Goal: Task Accomplishment & Management: Manage account settings

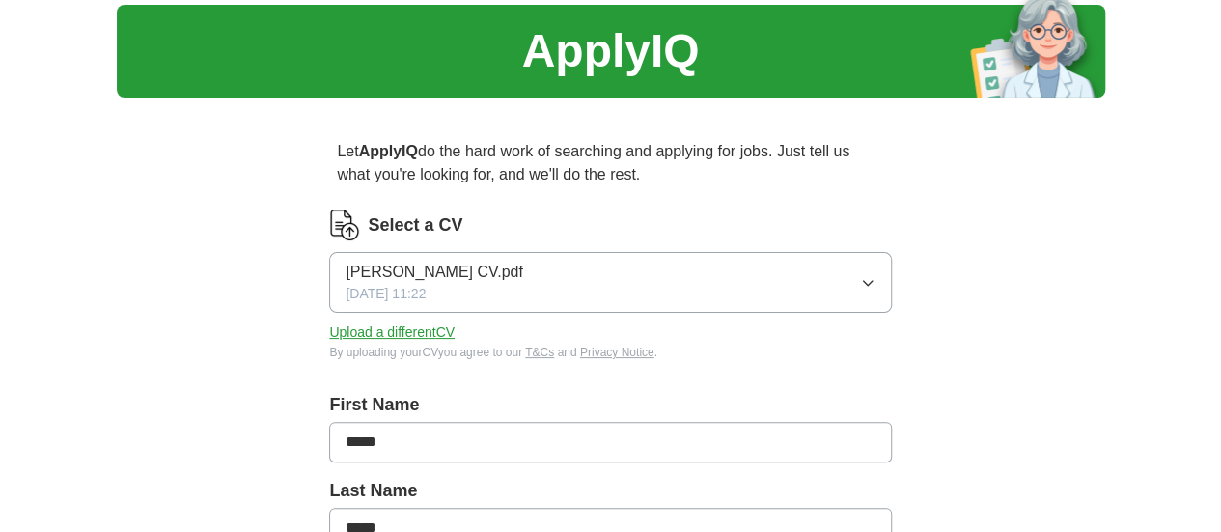
scroll to position [56, 0]
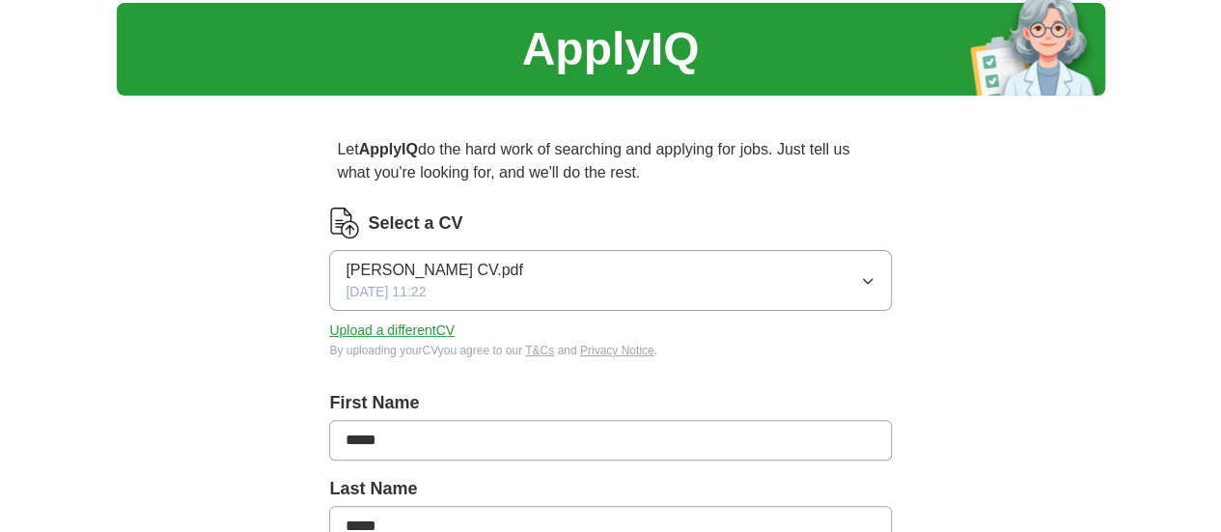
click at [454, 325] on button "Upload a different CV" at bounding box center [391, 330] width 125 height 20
click at [454, 332] on button "Upload a different CV" at bounding box center [391, 330] width 125 height 20
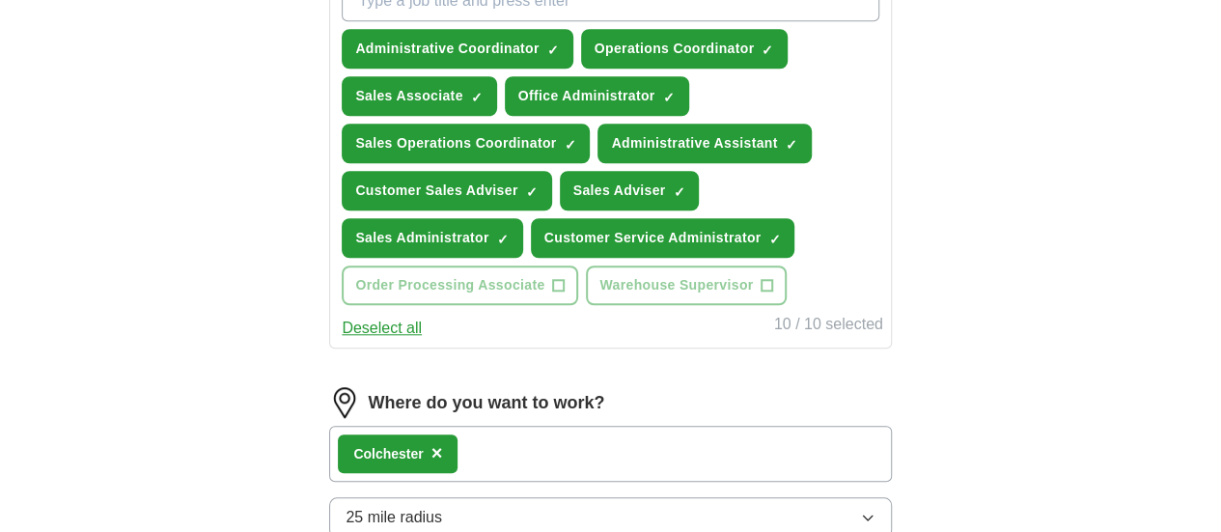
scroll to position [747, 0]
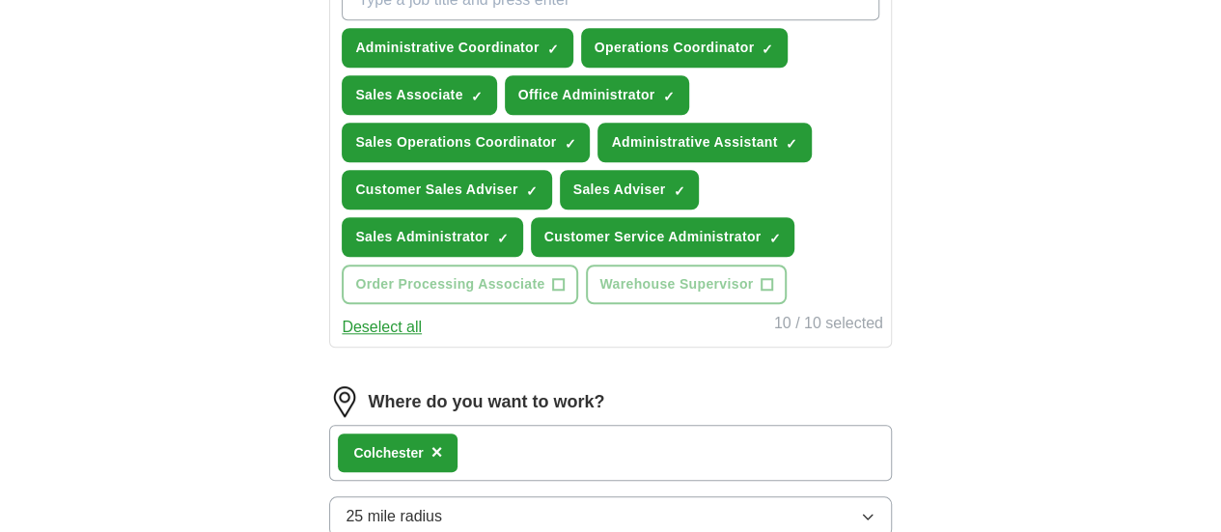
click at [422, 339] on button "Deselect all" at bounding box center [382, 327] width 80 height 23
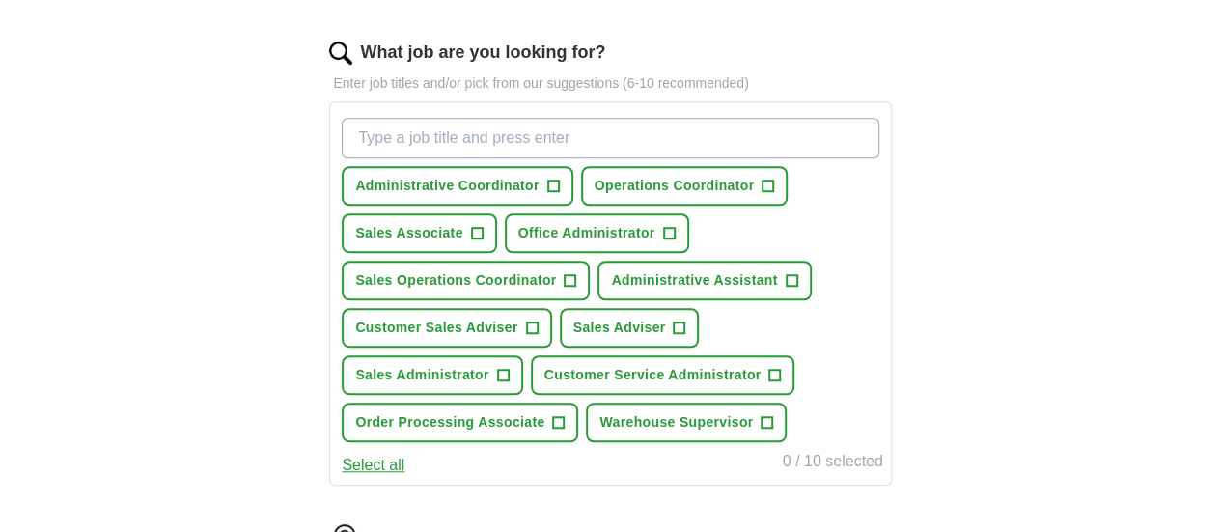
scroll to position [599, 0]
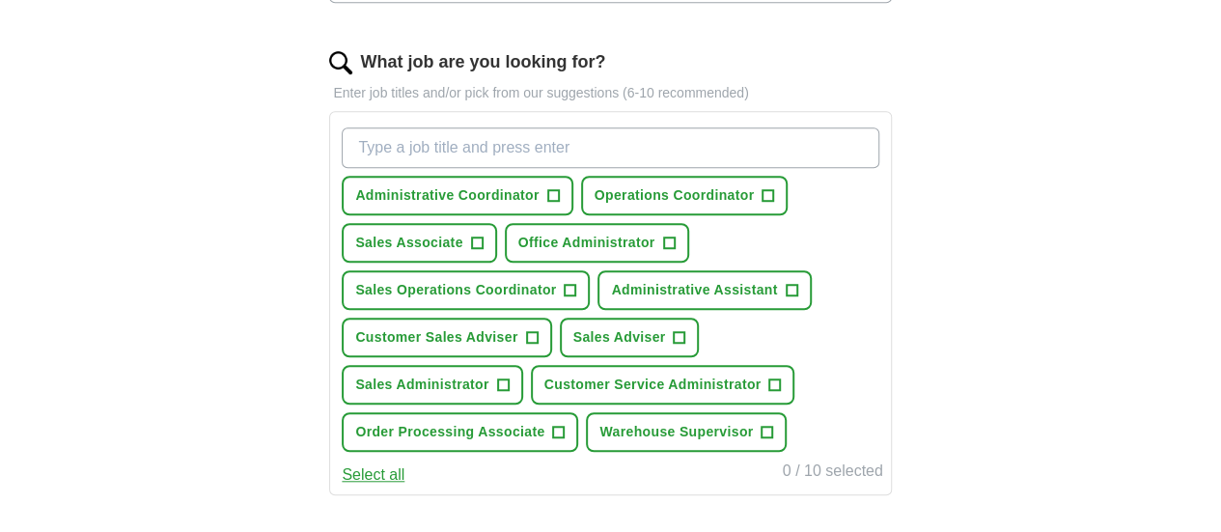
click at [482, 134] on input "What job are you looking for?" at bounding box center [610, 147] width 536 height 41
type input "warehouse operative"
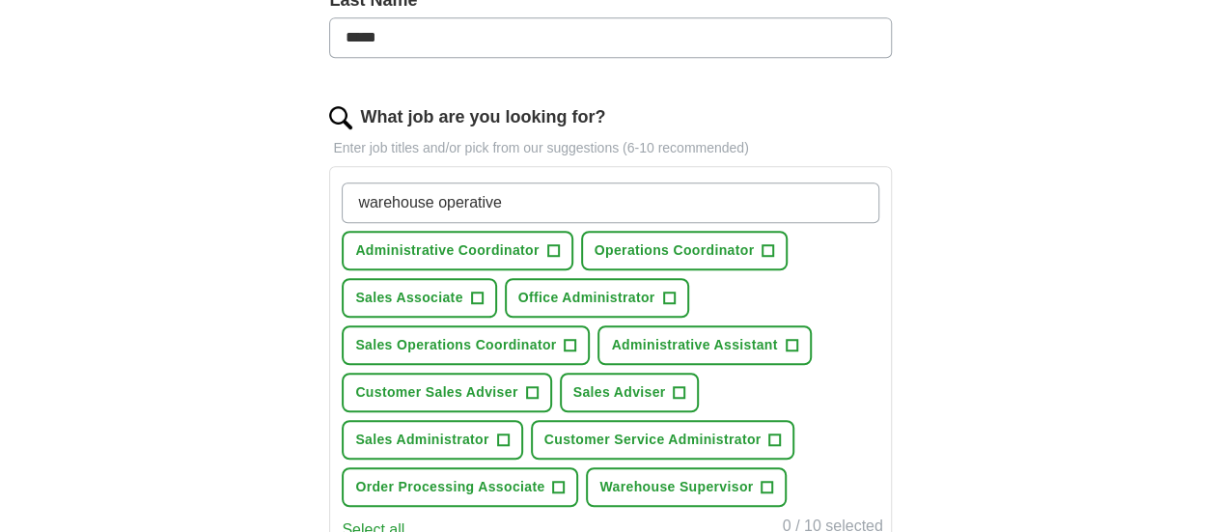
scroll to position [543, 0]
drag, startPoint x: 553, startPoint y: 201, endPoint x: 369, endPoint y: 225, distance: 185.9
click at [369, 225] on div "Let ApplyIQ do the hard work of searching and applying for jobs. Just tell us w…" at bounding box center [610, 372] width 741 height 1496
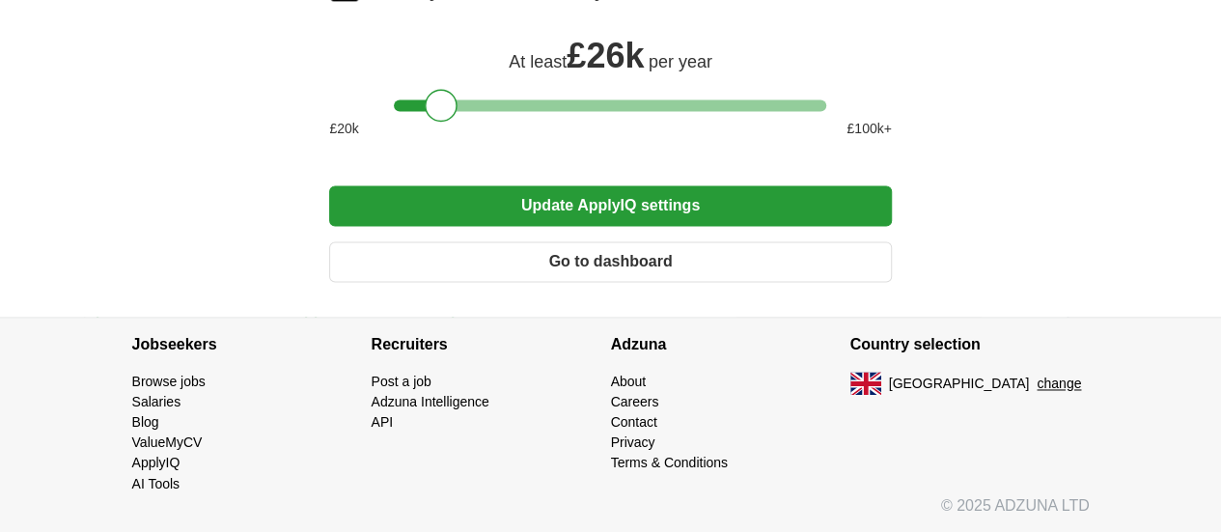
scroll to position [1402, 0]
click at [633, 226] on button "Update ApplyIQ settings" at bounding box center [610, 205] width 562 height 41
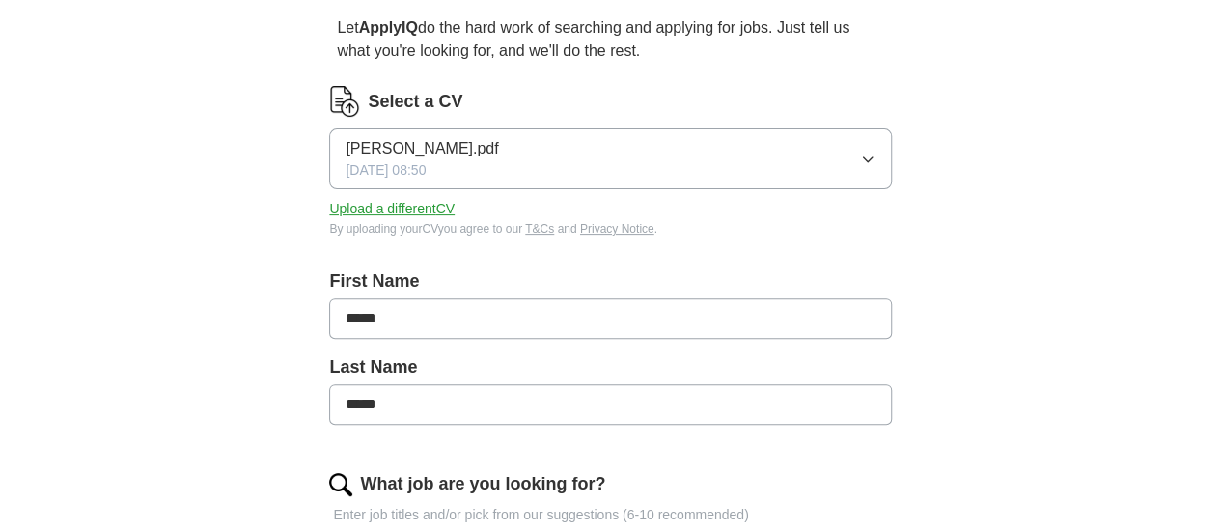
scroll to position [0, 0]
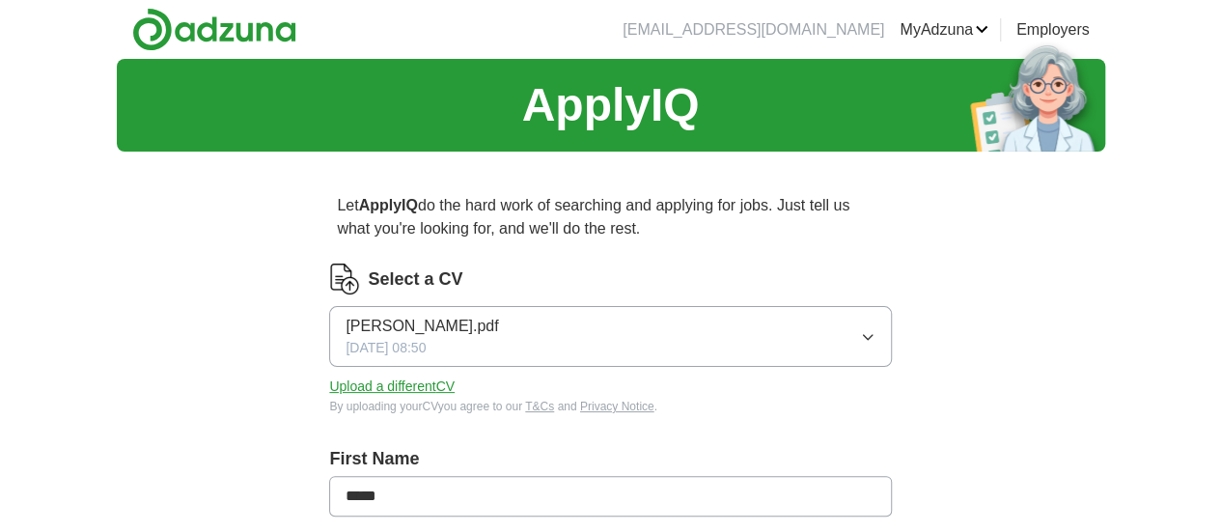
click at [0, 0] on link "Preferences" at bounding box center [0, 0] width 0 height 0
